Goal: Information Seeking & Learning: Learn about a topic

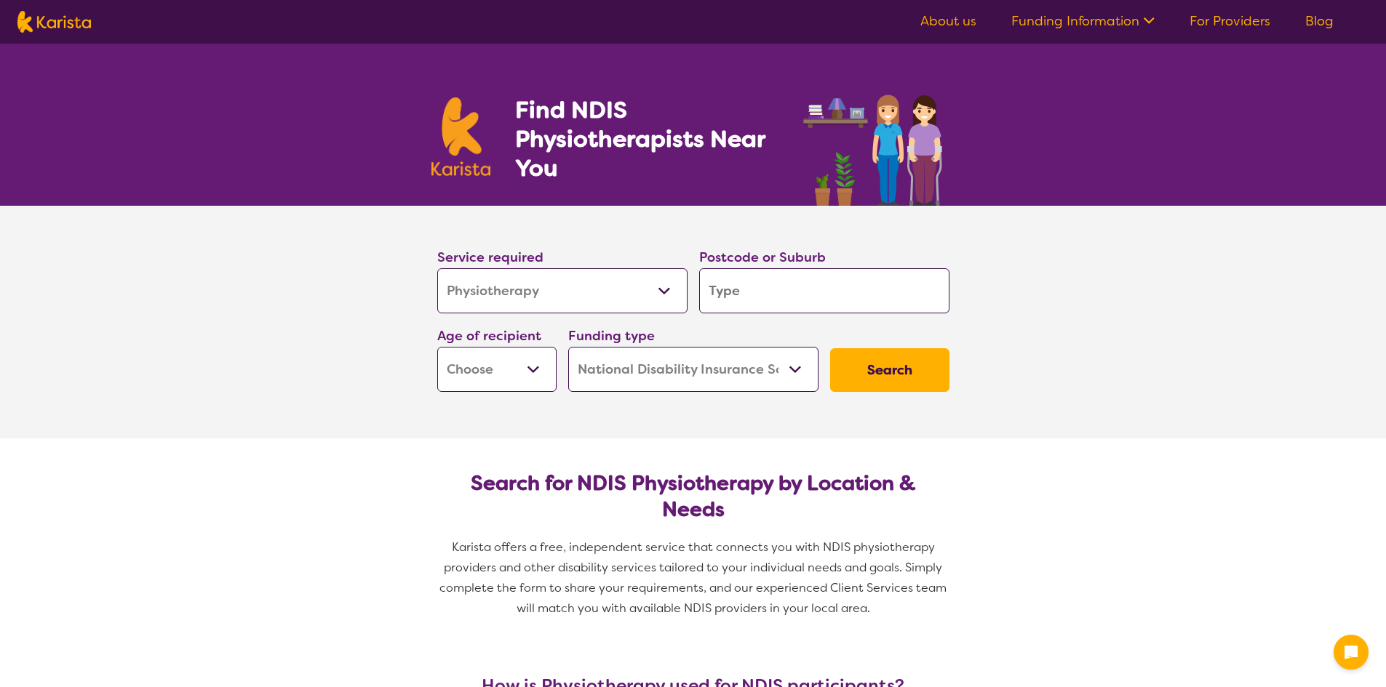
select select "Physiotherapy"
select select "NDIS"
select select "Physiotherapy"
select select "NDIS"
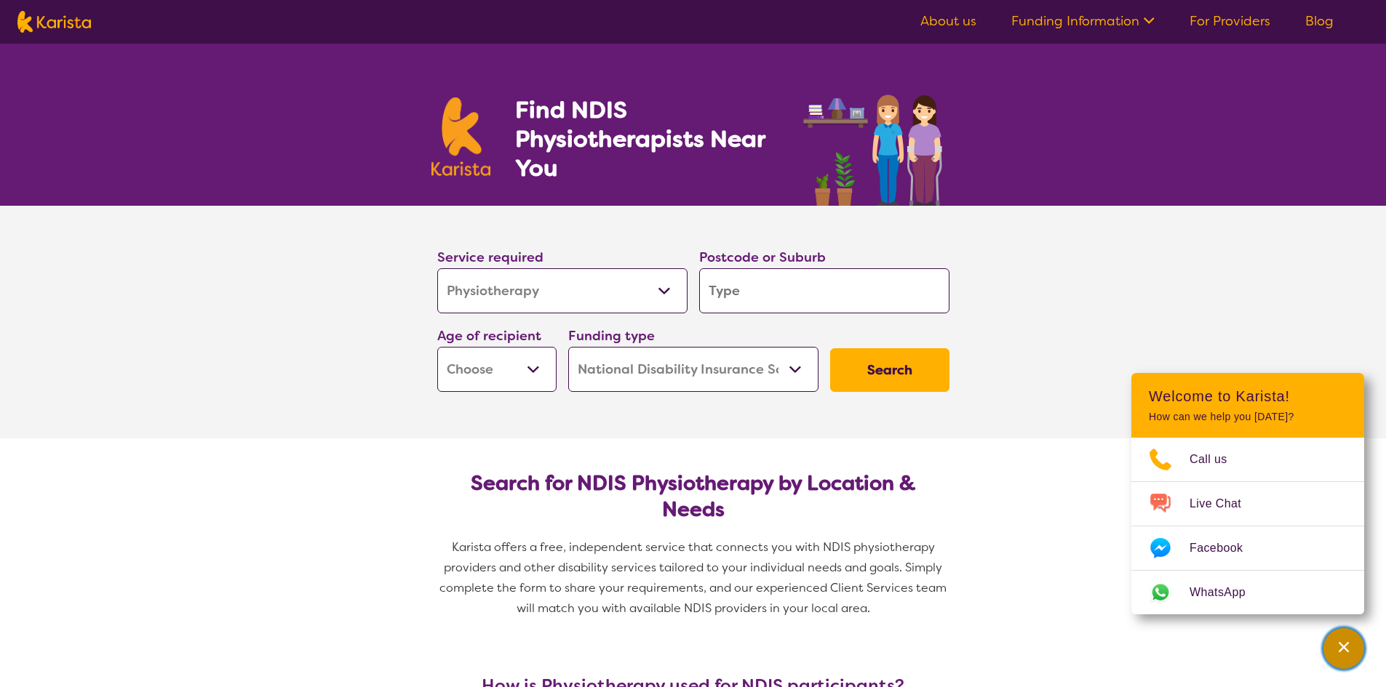
click at [1343, 648] on icon "Channel Menu" at bounding box center [1344, 647] width 10 height 10
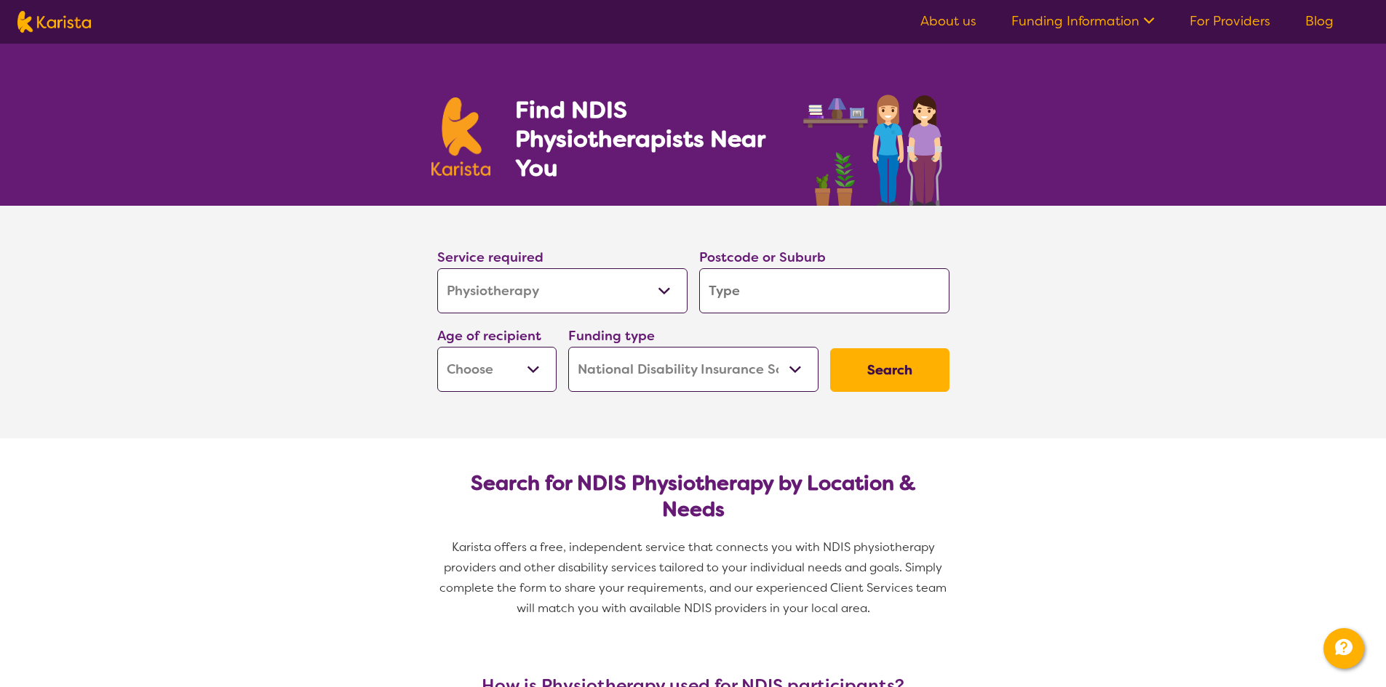
click at [1147, 30] on span at bounding box center [1146, 22] width 15 height 17
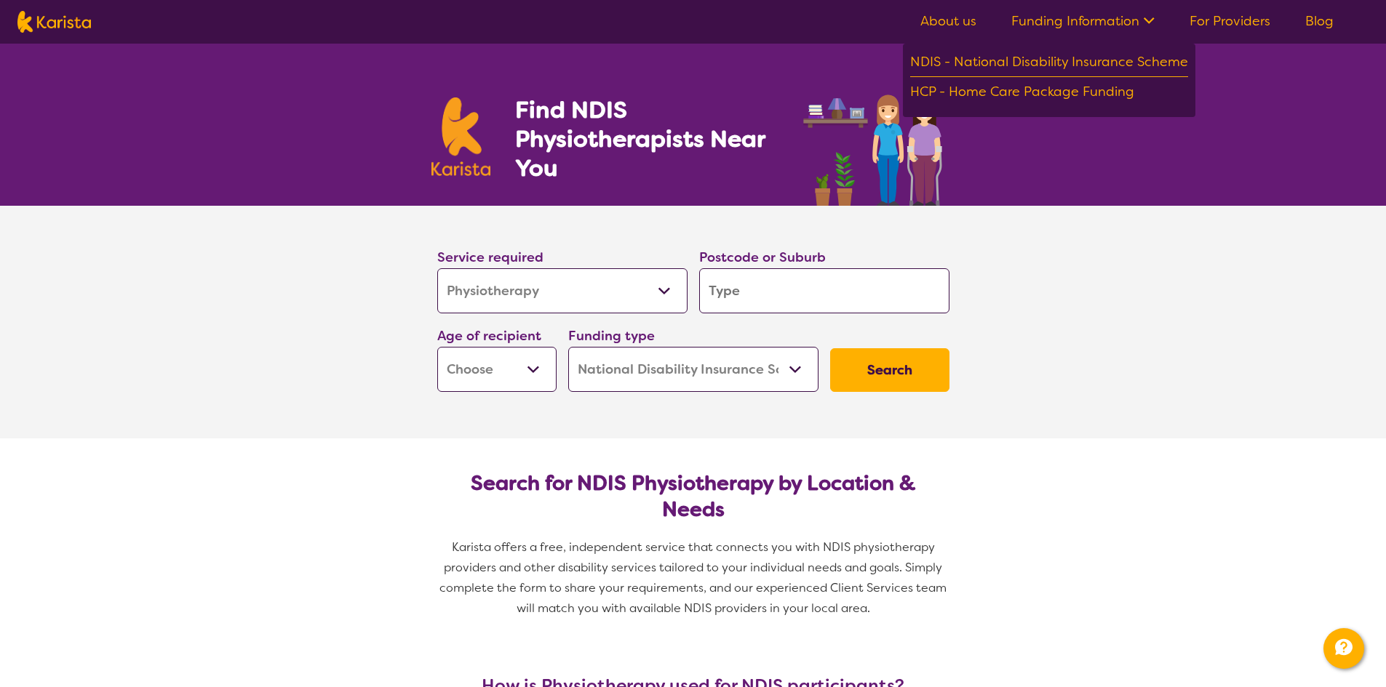
drag, startPoint x: 1247, startPoint y: 20, endPoint x: 1250, endPoint y: 32, distance: 12.7
click at [1248, 20] on link "For Providers" at bounding box center [1229, 20] width 81 height 17
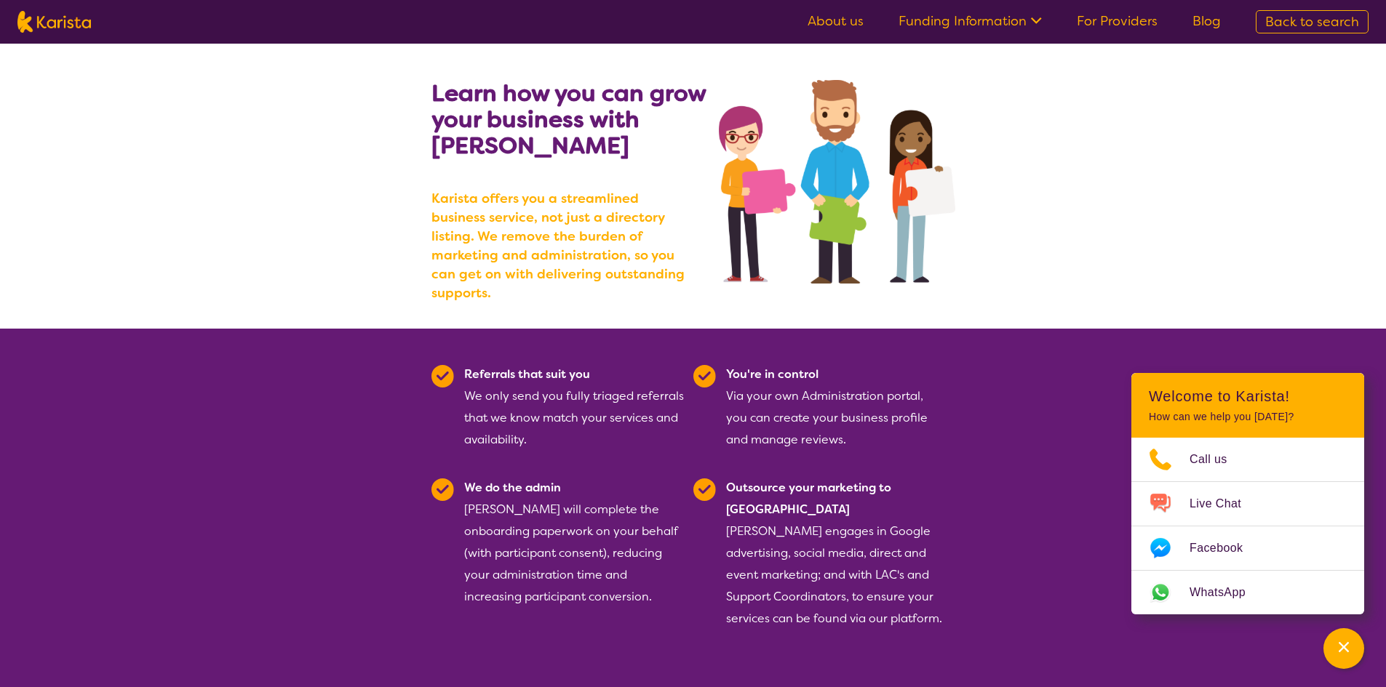
scroll to position [218, 0]
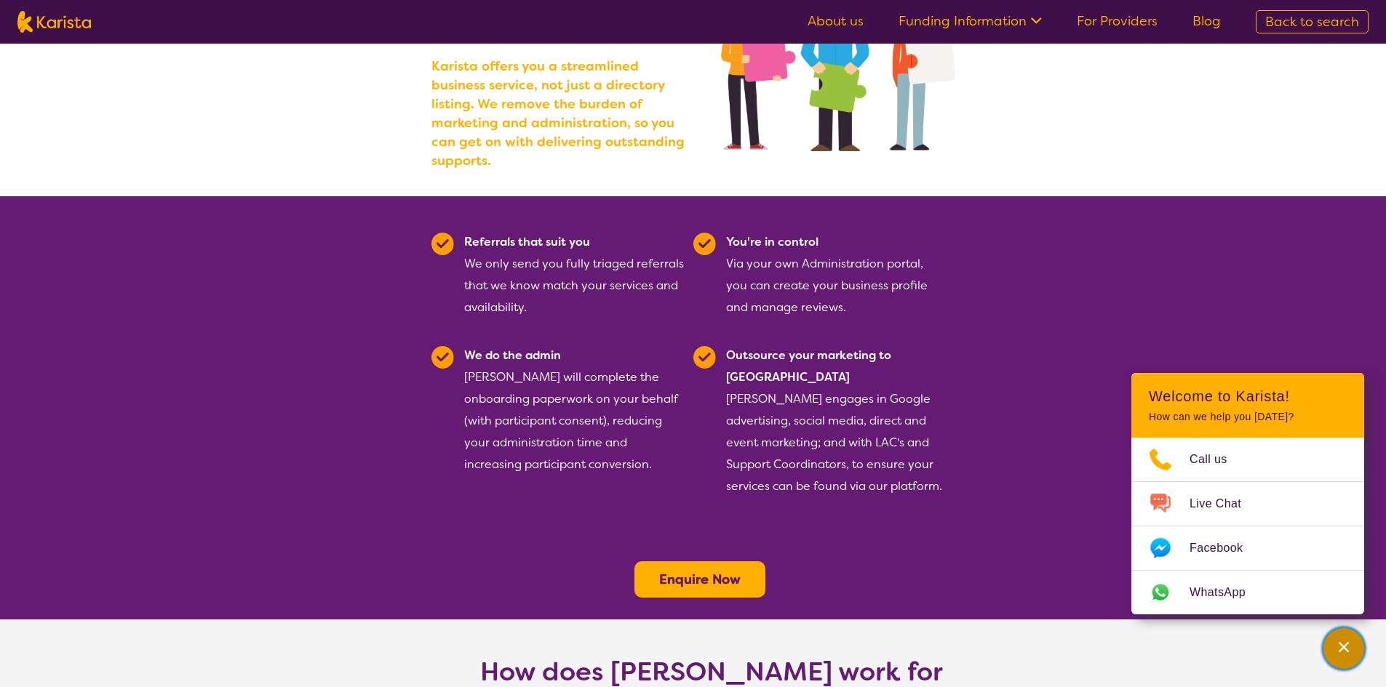
click at [1341, 644] on icon "Channel Menu" at bounding box center [1343, 647] width 15 height 15
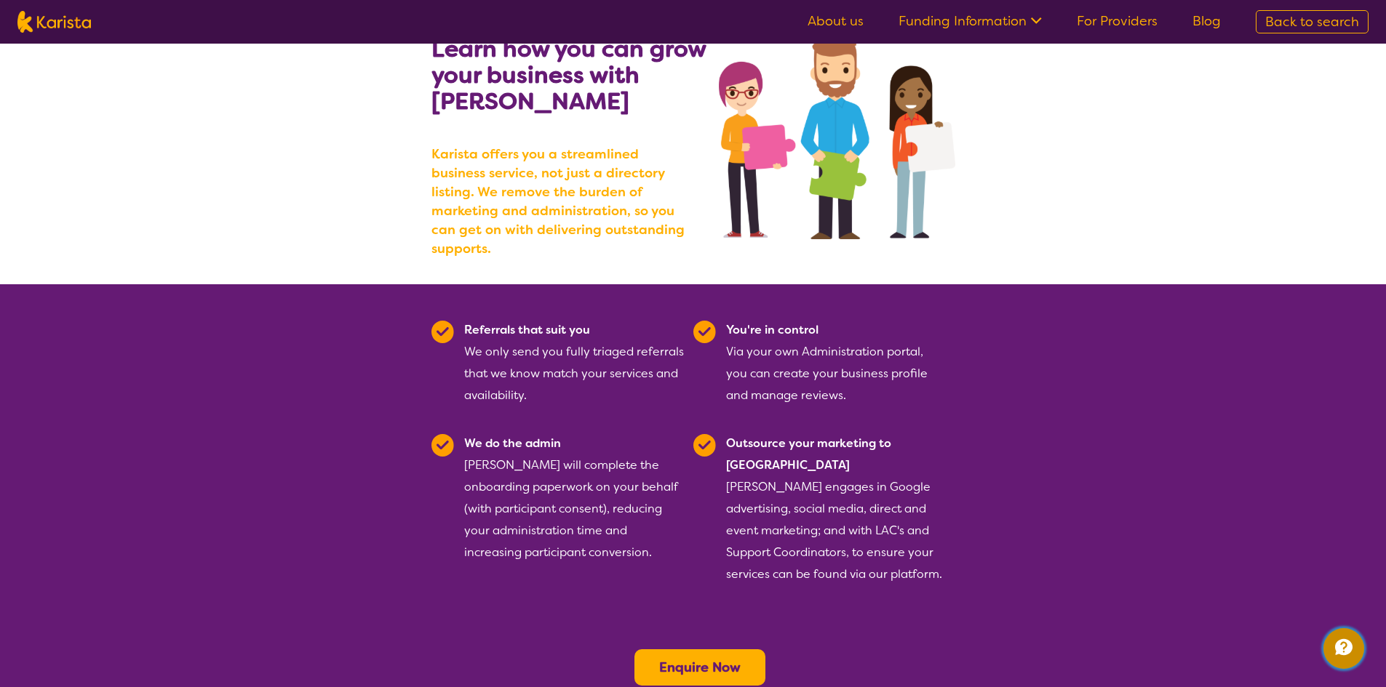
scroll to position [0, 0]
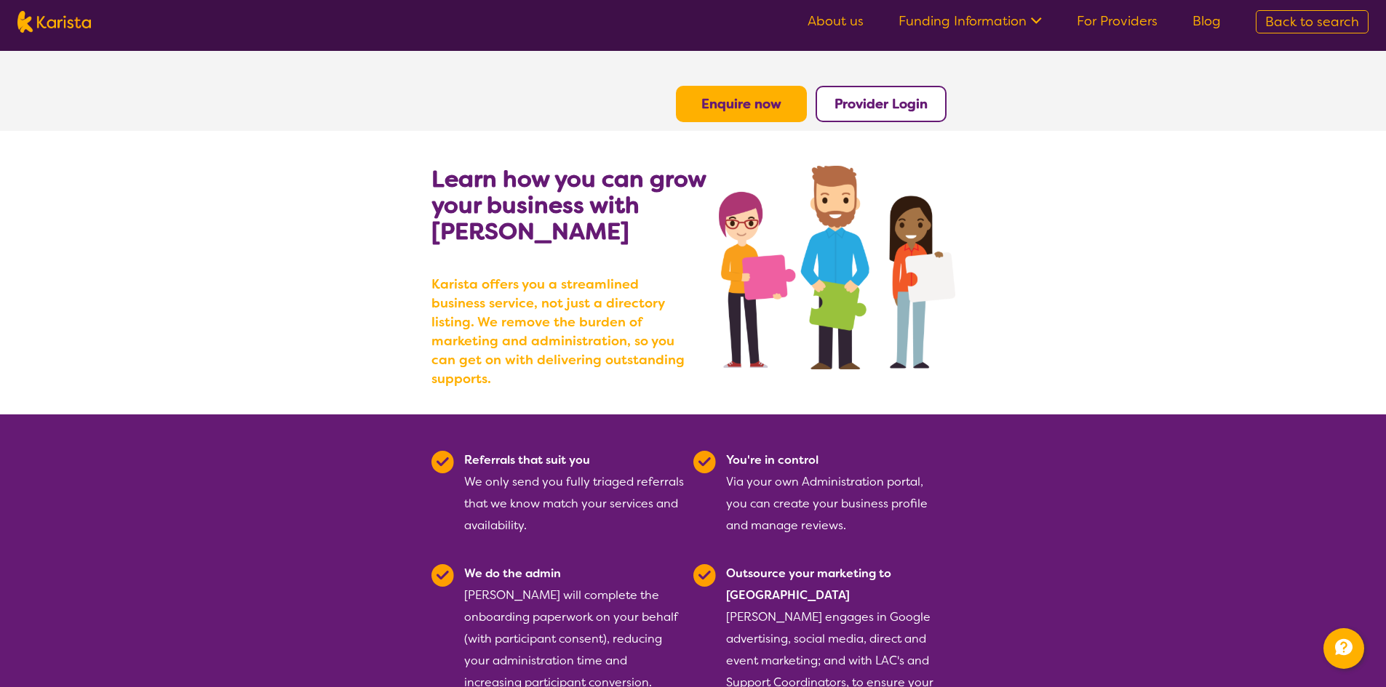
click at [874, 21] on ul "About us Funding Information NDIS - National Disability Insurance Scheme HCP - …" at bounding box center [1014, 21] width 448 height 23
click at [844, 23] on link "About us" at bounding box center [836, 20] width 56 height 17
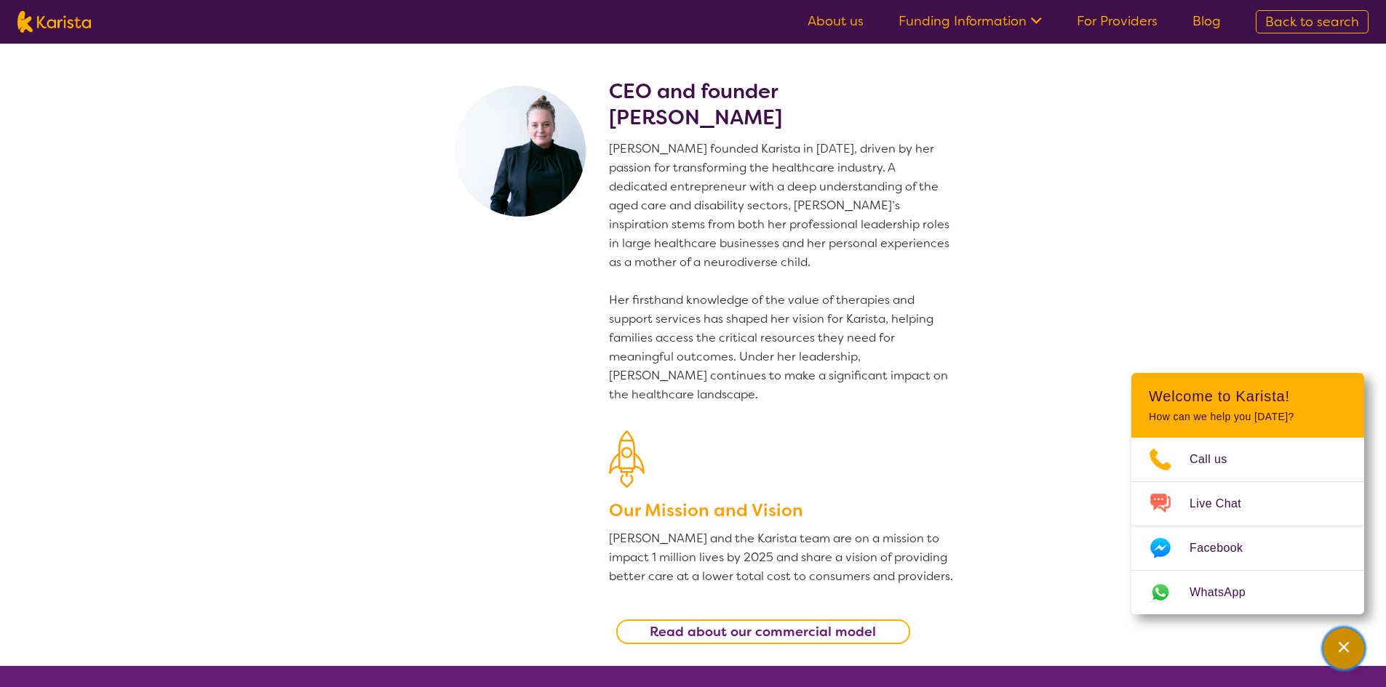
click at [1342, 645] on icon "Channel Menu" at bounding box center [1344, 647] width 10 height 10
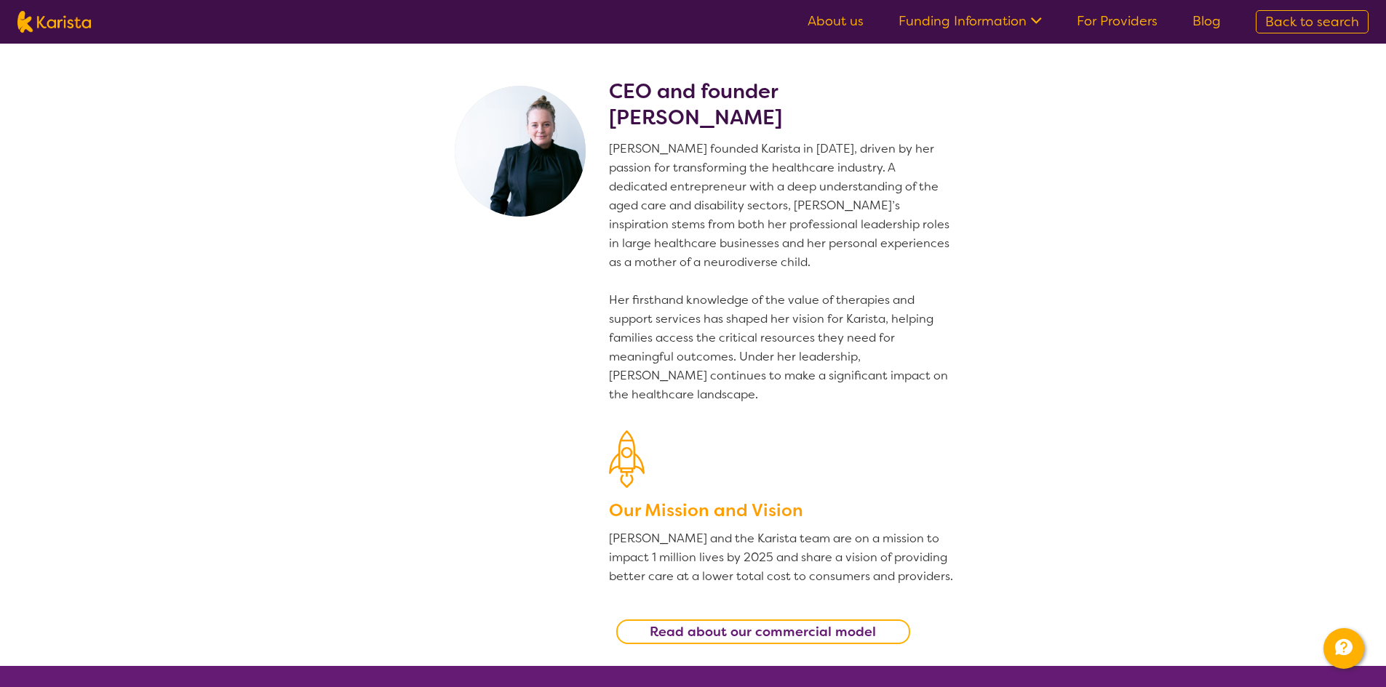
click at [1307, 25] on span "Back to search" at bounding box center [1312, 21] width 94 height 17
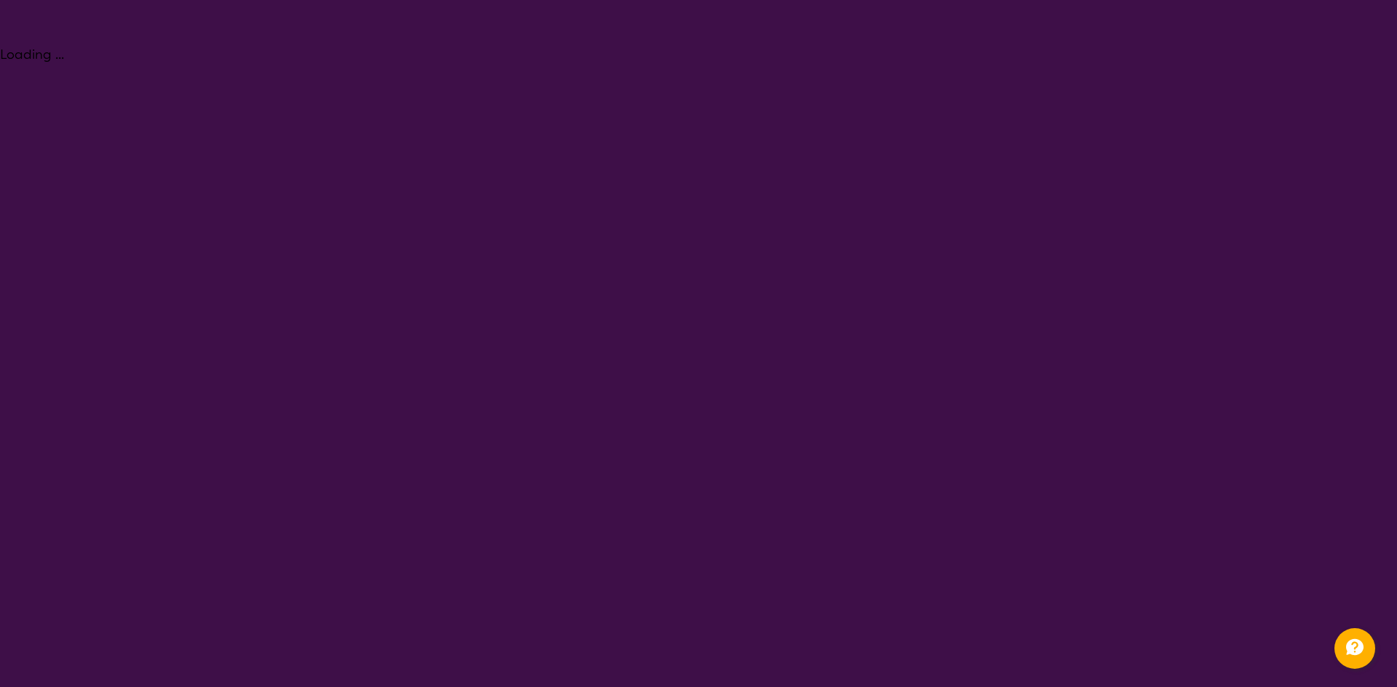
select select "Physiotherapy"
select select "NDIS"
select select "Physiotherapy"
select select "NDIS"
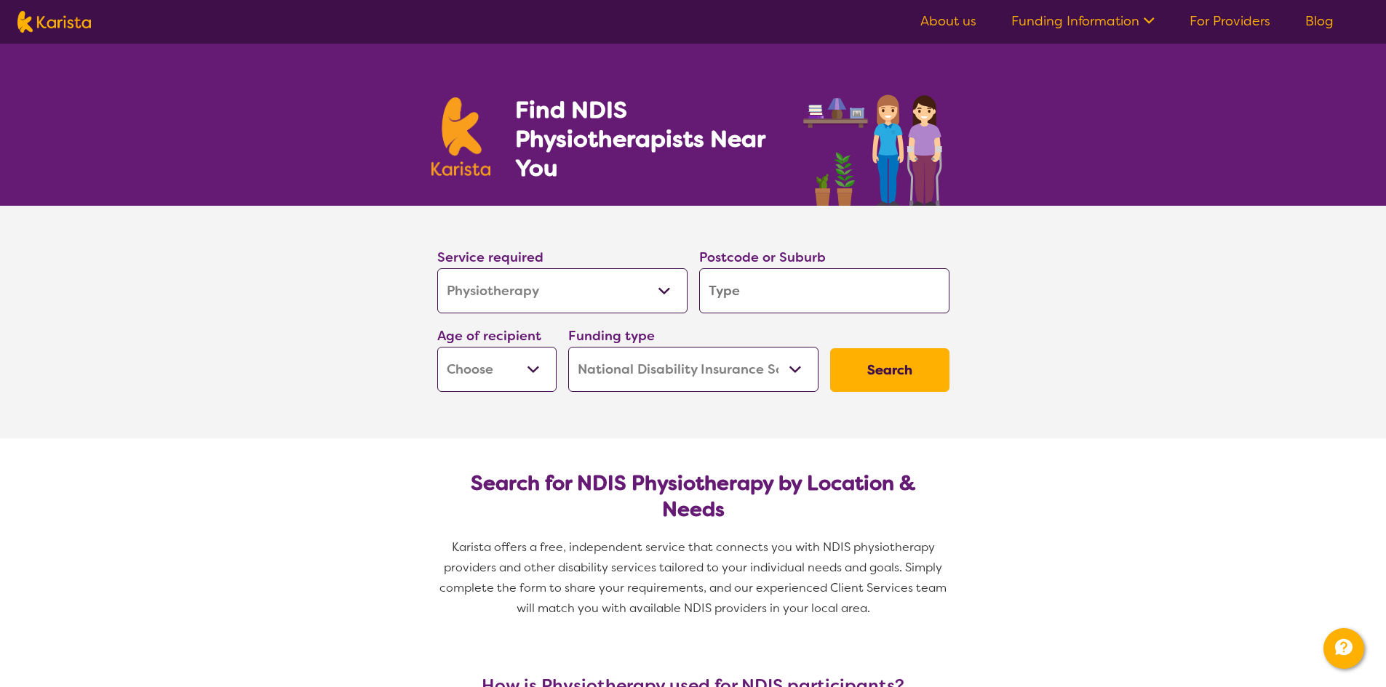
click at [649, 295] on select "Allied Health Assistant Assessment ([MEDICAL_DATA] or [MEDICAL_DATA]) Behaviour…" at bounding box center [562, 290] width 250 height 45
click at [279, 398] on section "Service required Allied Health Assistant Assessment ([MEDICAL_DATA] or [MEDICAL…" at bounding box center [693, 322] width 1386 height 233
